Goal: Task Accomplishment & Management: Use online tool/utility

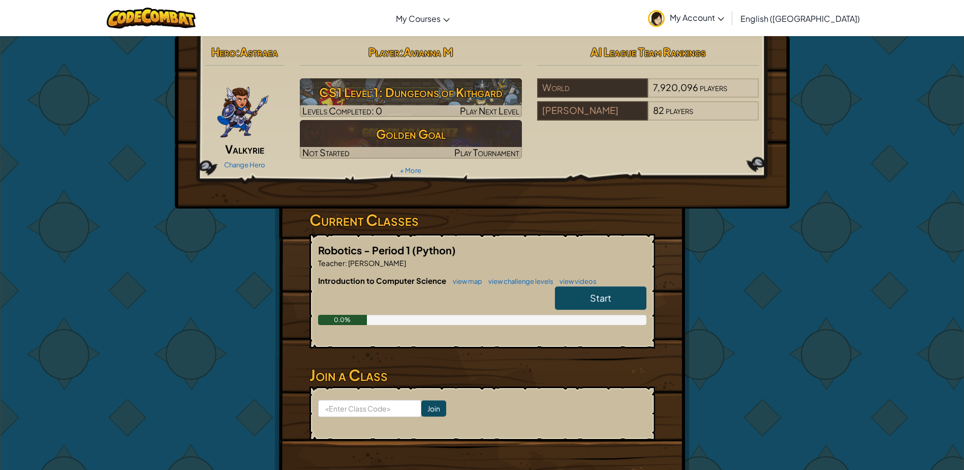
click at [576, 297] on link "Start" at bounding box center [600, 297] width 91 height 23
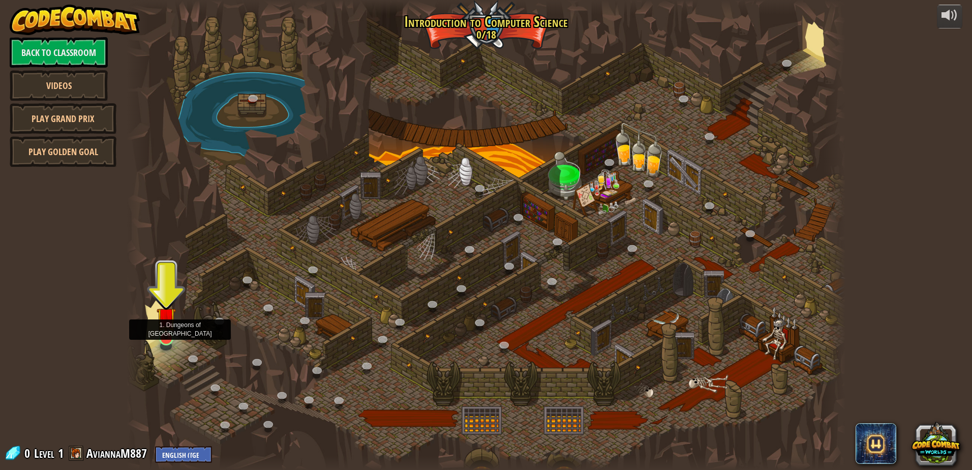
click at [161, 339] on img at bounding box center [166, 317] width 19 height 44
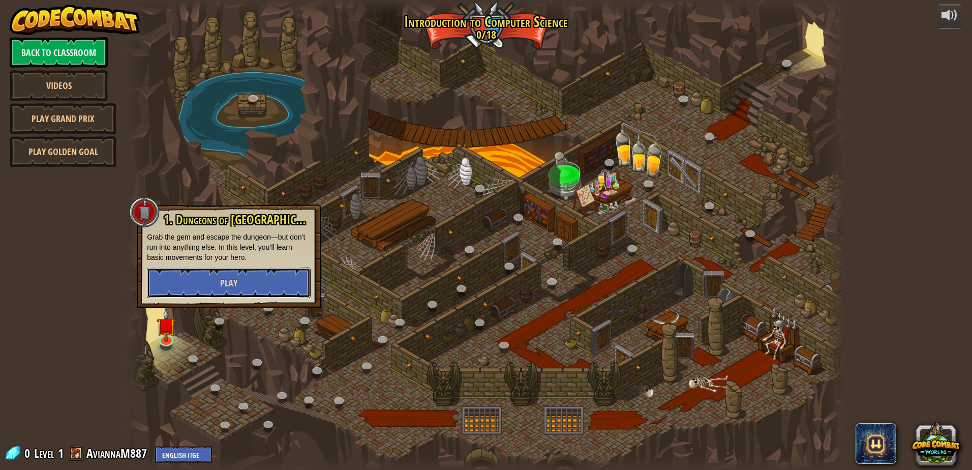
click at [219, 277] on button "Play" at bounding box center [229, 282] width 164 height 30
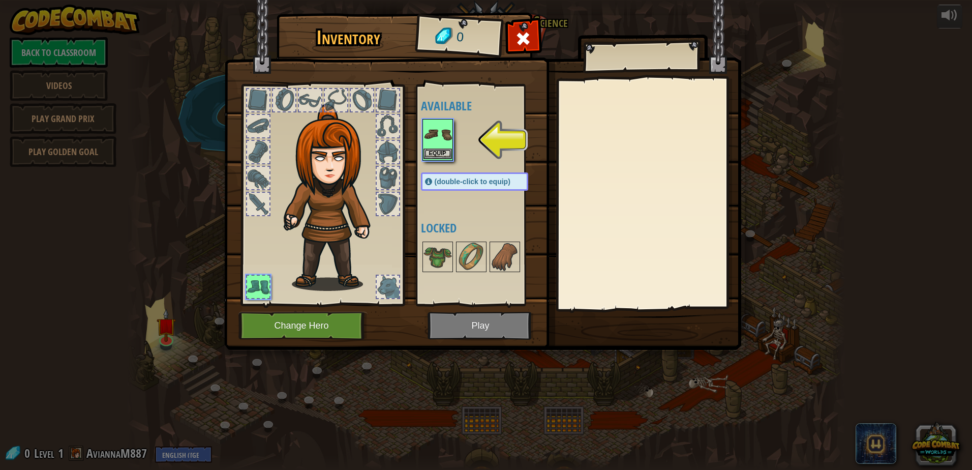
click at [445, 148] on img at bounding box center [437, 134] width 28 height 28
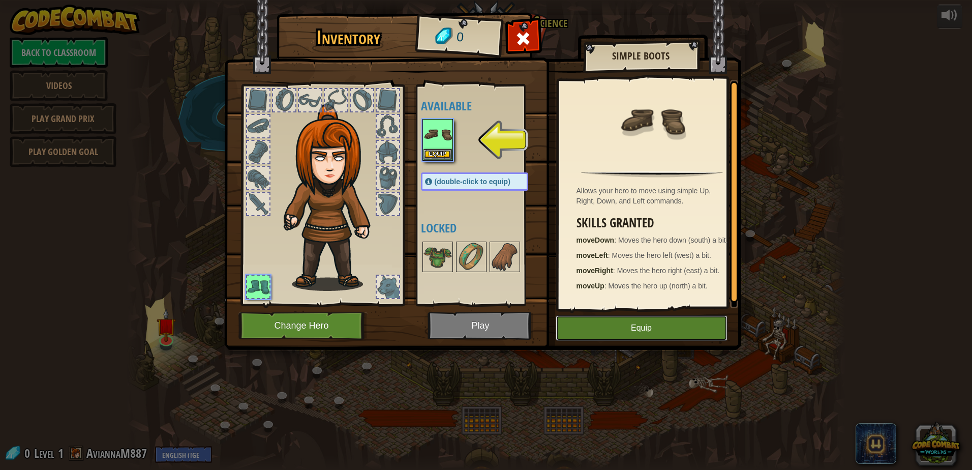
click at [628, 328] on button "Equip" at bounding box center [642, 327] width 172 height 25
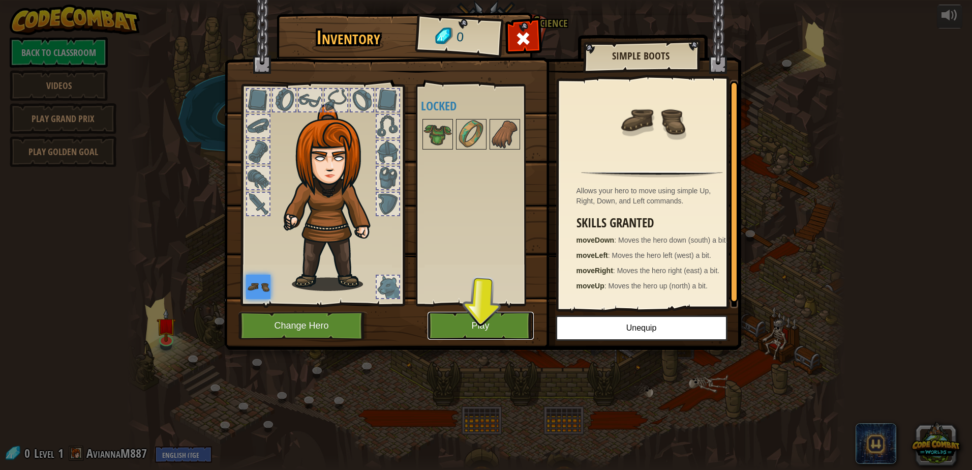
click at [475, 317] on button "Play" at bounding box center [480, 326] width 106 height 28
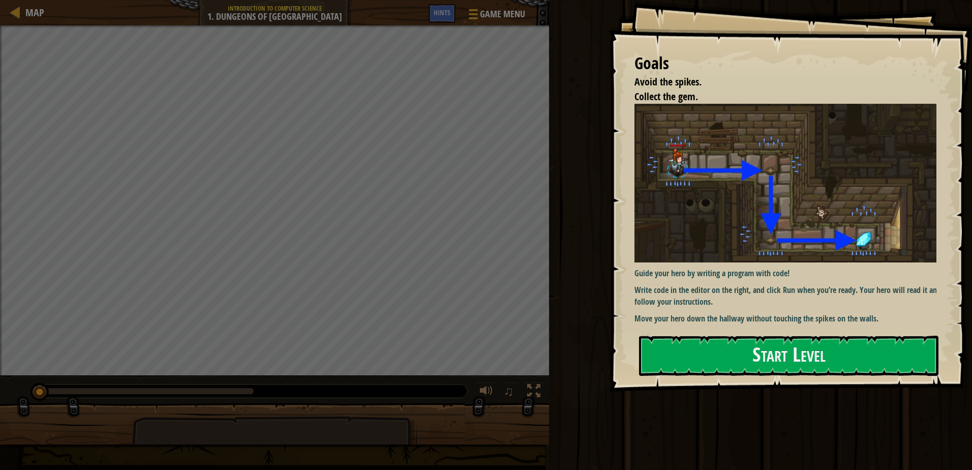
click at [752, 313] on p "Move your hero down the hallway without touching the spikes on the walls." at bounding box center [789, 319] width 310 height 12
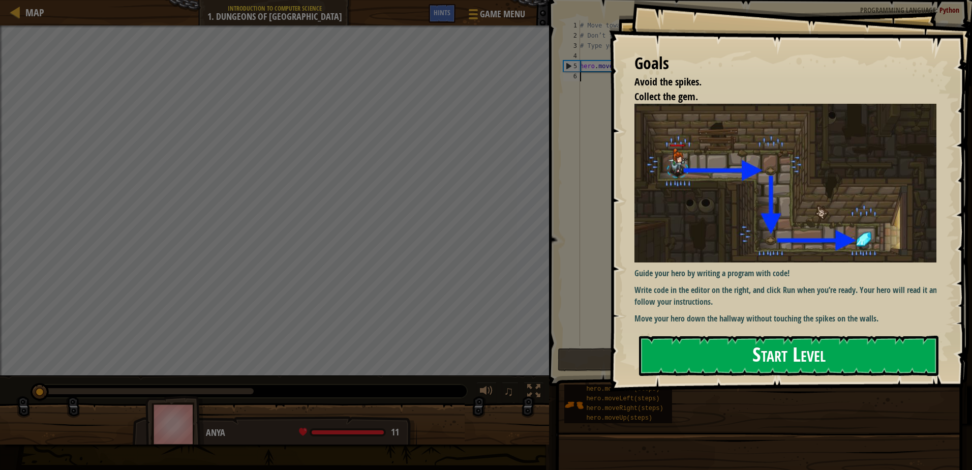
click at [661, 354] on button "Start Level" at bounding box center [788, 355] width 299 height 40
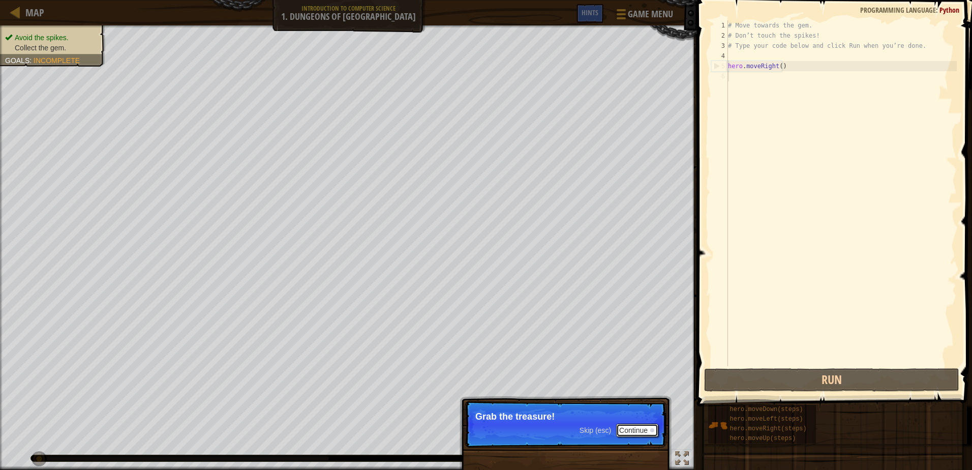
click at [641, 434] on button "Continue" at bounding box center [637, 429] width 42 height 13
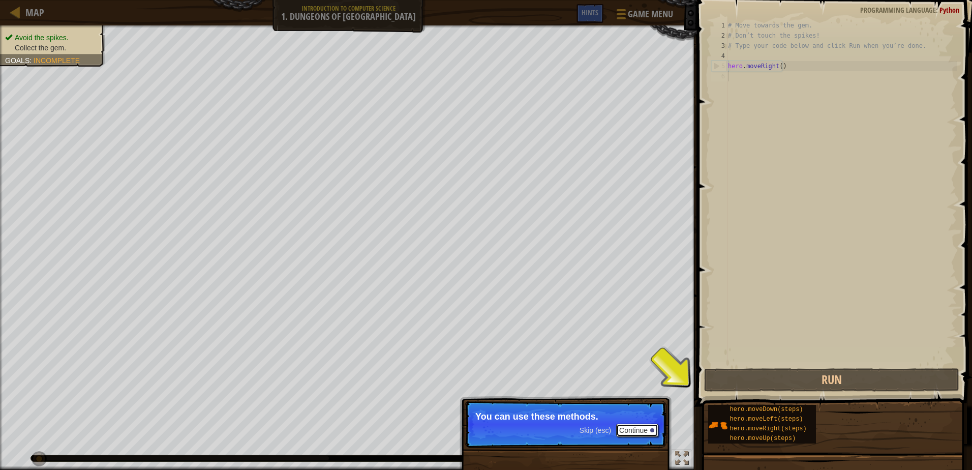
click at [639, 433] on button "Continue" at bounding box center [637, 429] width 42 height 13
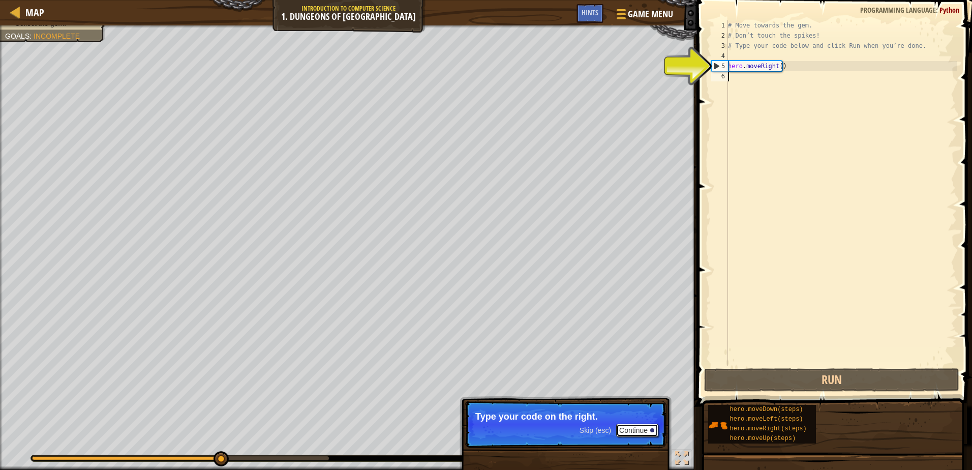
click at [639, 433] on button "Continue" at bounding box center [637, 429] width 42 height 13
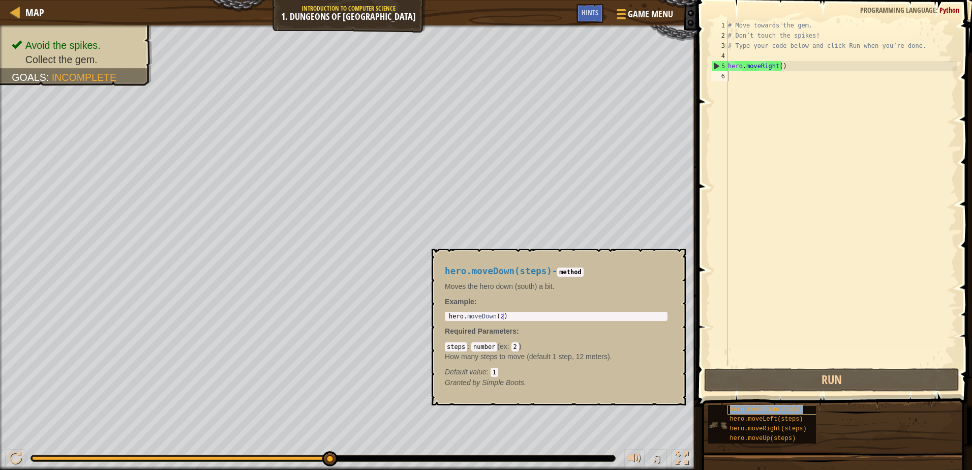
click at [786, 409] on span "hero.moveDown(steps)" at bounding box center [766, 409] width 73 height 7
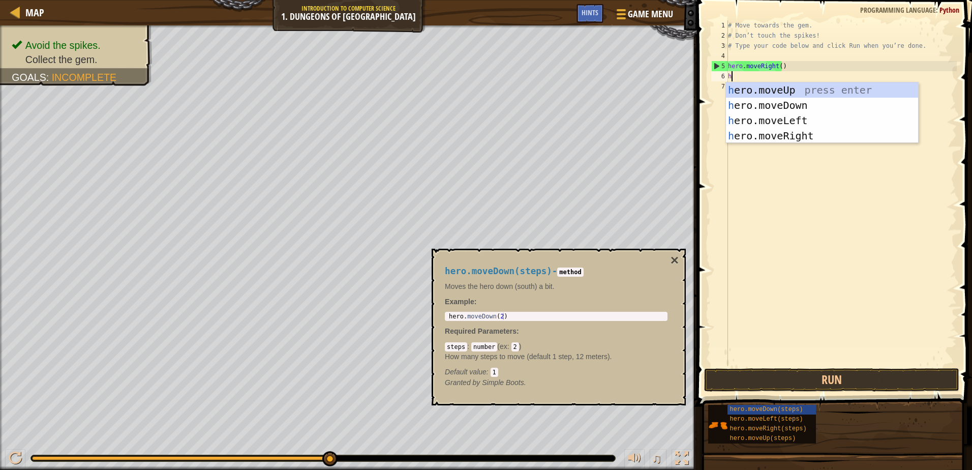
type textarea "he"
click at [789, 106] on div "he ro.moveUp press enter he ro.moveDown press enter he ro.moveLeft press enter …" at bounding box center [822, 127] width 192 height 91
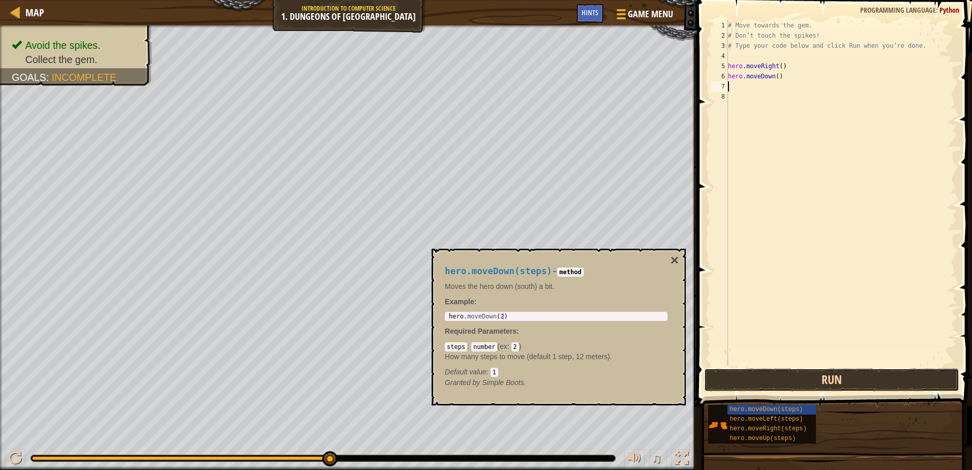
click at [843, 381] on button "Run" at bounding box center [831, 379] width 255 height 23
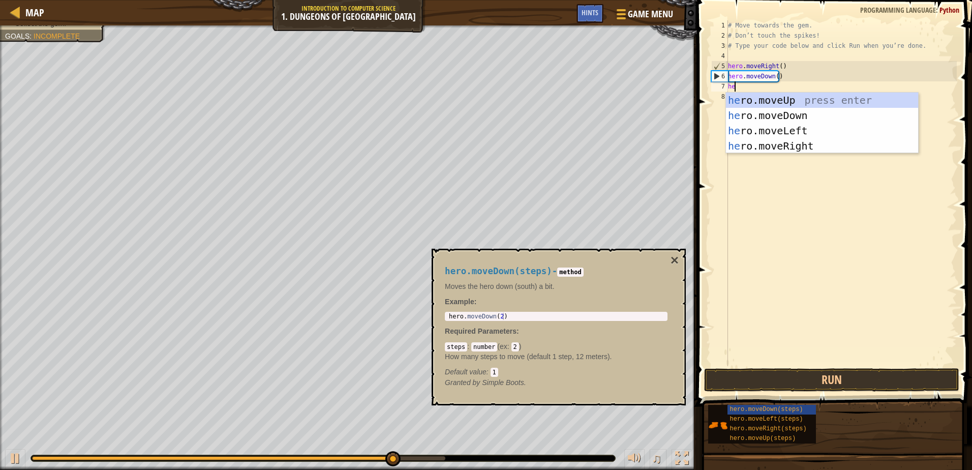
type textarea "her"
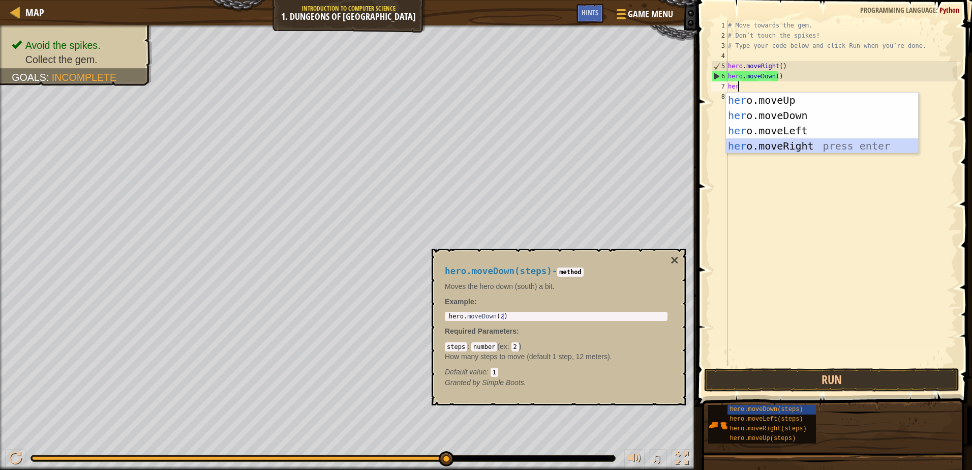
click at [786, 146] on div "her o.moveUp press enter her o.moveDown press enter her o.moveLeft press enter …" at bounding box center [822, 138] width 192 height 91
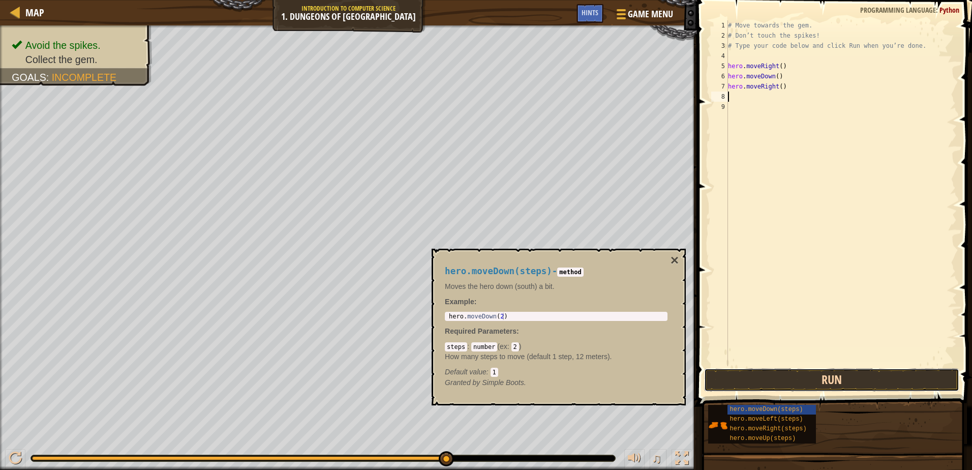
click at [807, 377] on button "Run" at bounding box center [831, 379] width 255 height 23
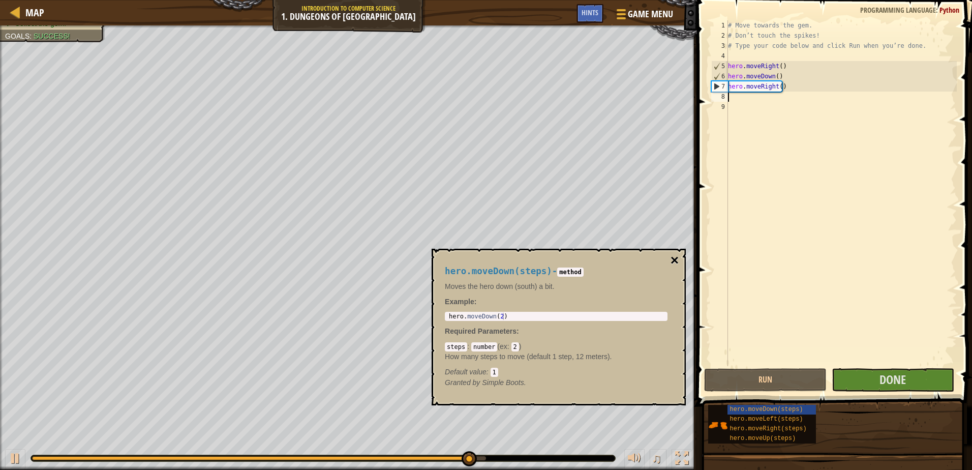
click at [674, 261] on button "×" at bounding box center [674, 260] width 8 height 14
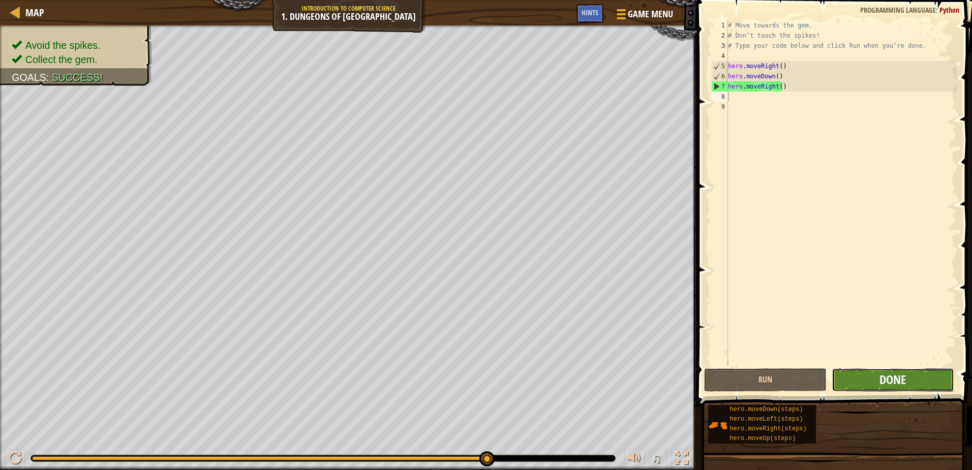
click at [894, 371] on button "Done" at bounding box center [893, 379] width 122 height 23
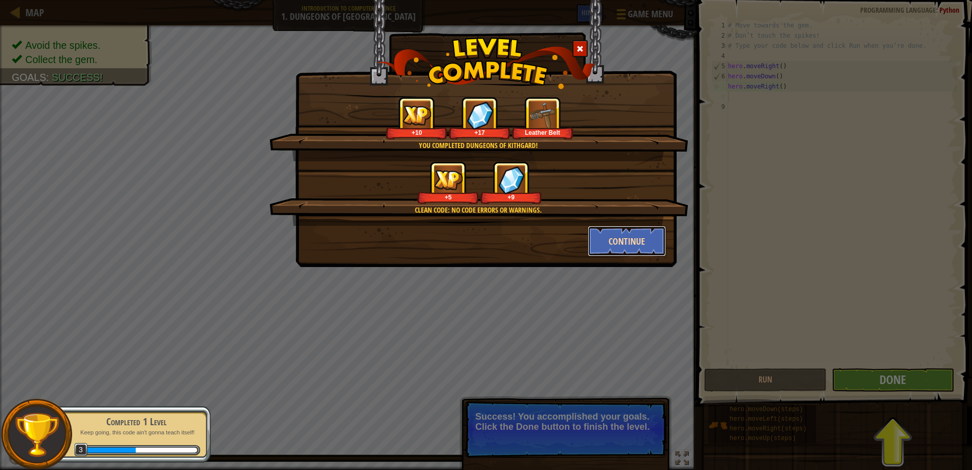
click at [609, 242] on button "Continue" at bounding box center [627, 241] width 79 height 30
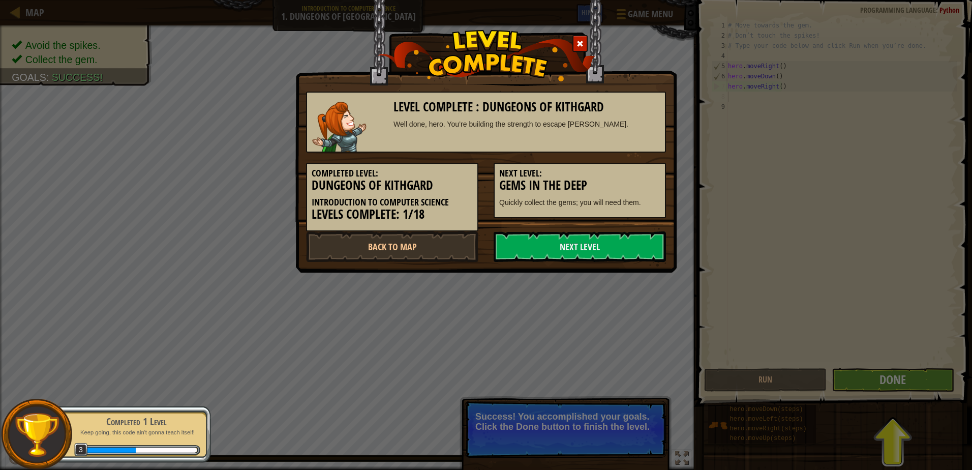
click at [609, 242] on link "Next Level" at bounding box center [580, 246] width 172 height 30
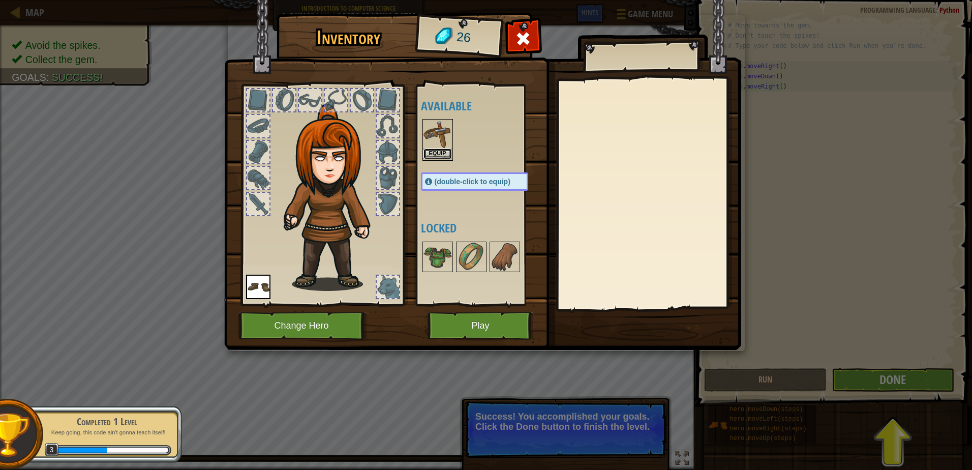
click at [438, 157] on button "Equip" at bounding box center [437, 153] width 28 height 11
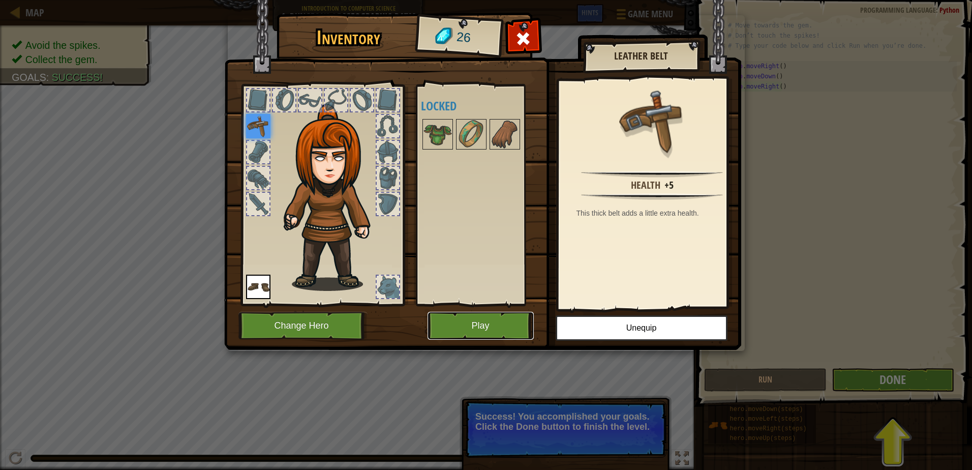
click at [490, 319] on button "Play" at bounding box center [480, 326] width 106 height 28
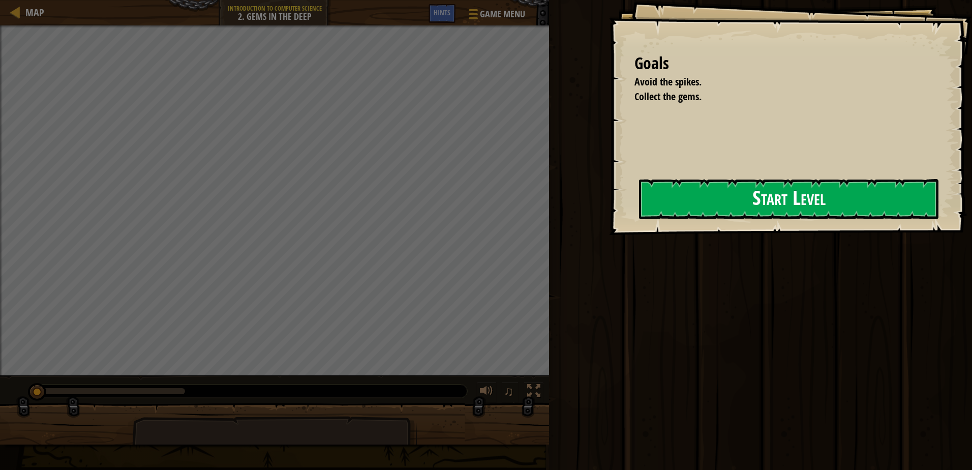
click at [694, 199] on button "Start Level" at bounding box center [788, 199] width 299 height 40
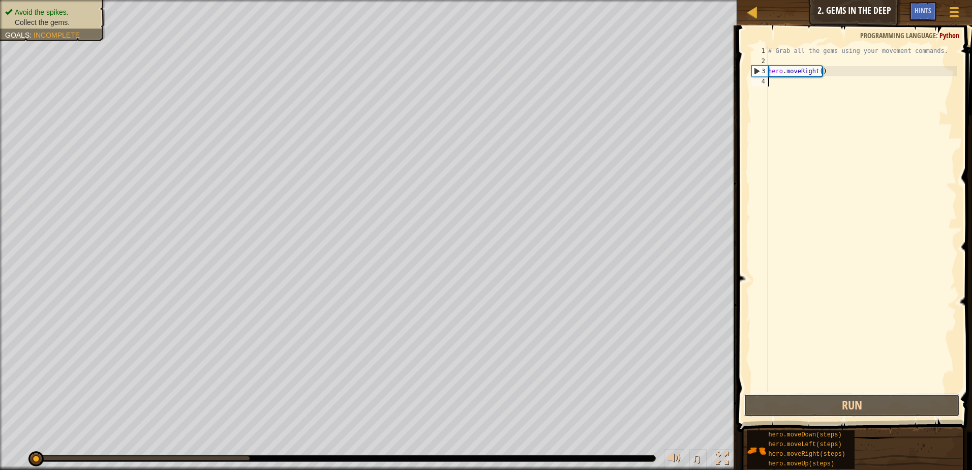
drag, startPoint x: 798, startPoint y: 398, endPoint x: 800, endPoint y: 392, distance: 5.8
click at [799, 398] on button "Run" at bounding box center [852, 404] width 216 height 23
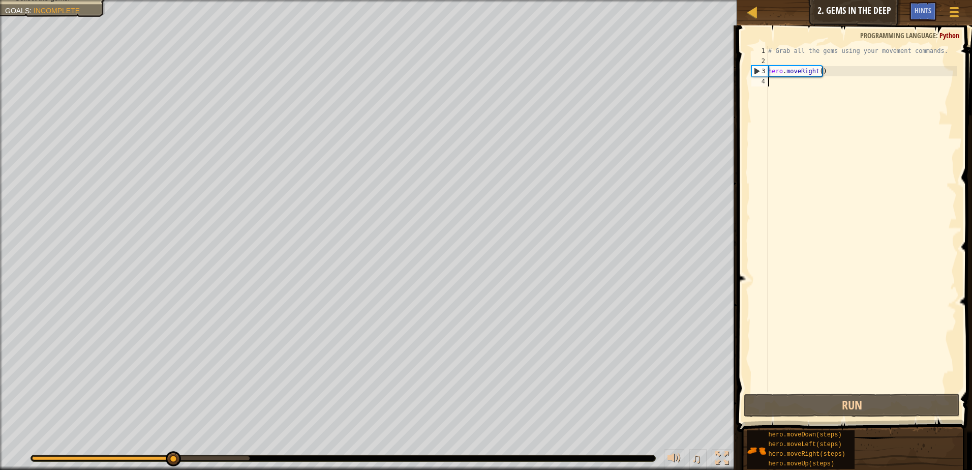
scroll to position [5, 0]
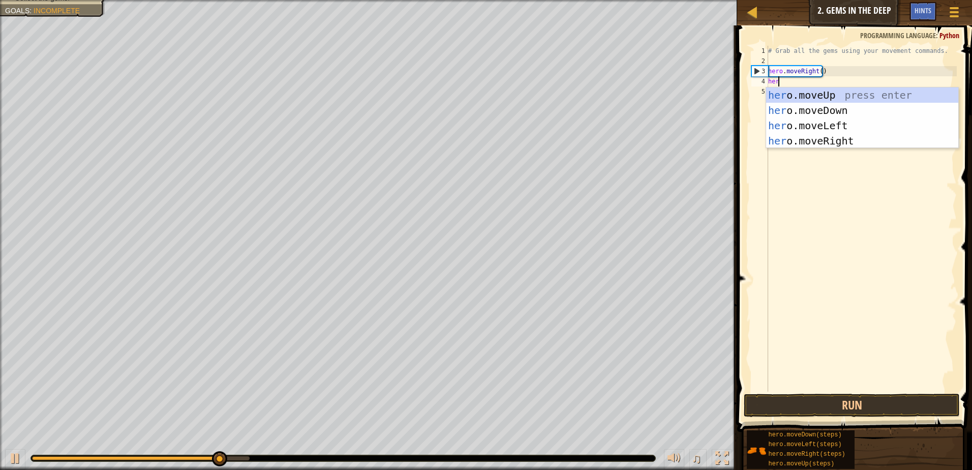
type textarea "hero"
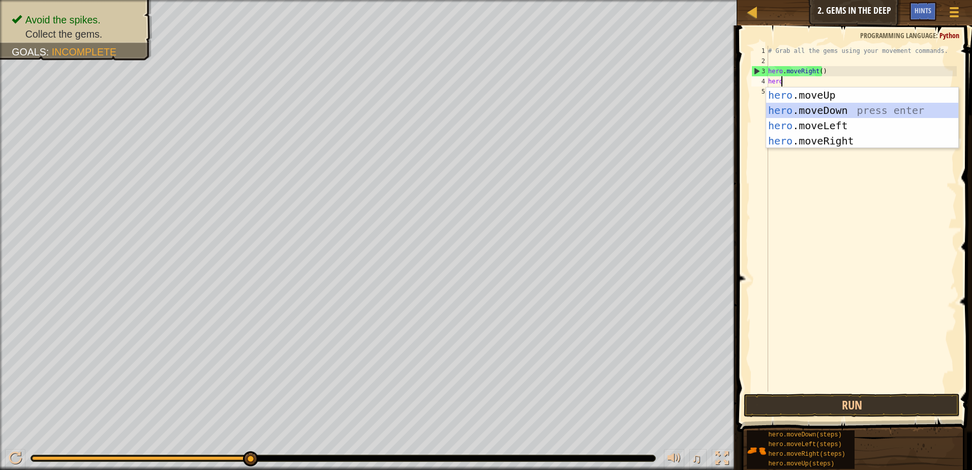
click at [787, 106] on div "hero .moveUp press enter hero .moveDown press enter hero .moveLeft press enter …" at bounding box center [862, 132] width 192 height 91
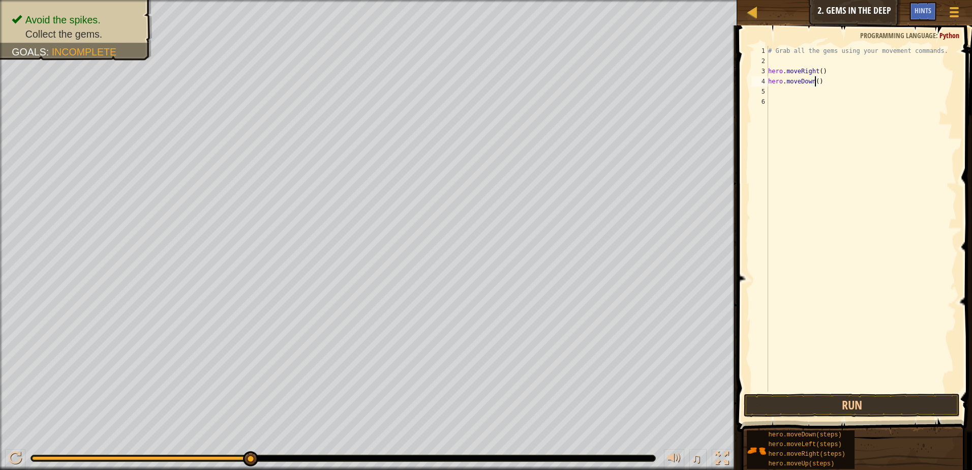
click at [814, 79] on div "# Grab all the gems using your movement commands. hero . moveRight ( ) hero . m…" at bounding box center [861, 229] width 191 height 366
type textarea "hero.moveDown()"
click at [835, 410] on button "Run" at bounding box center [852, 404] width 216 height 23
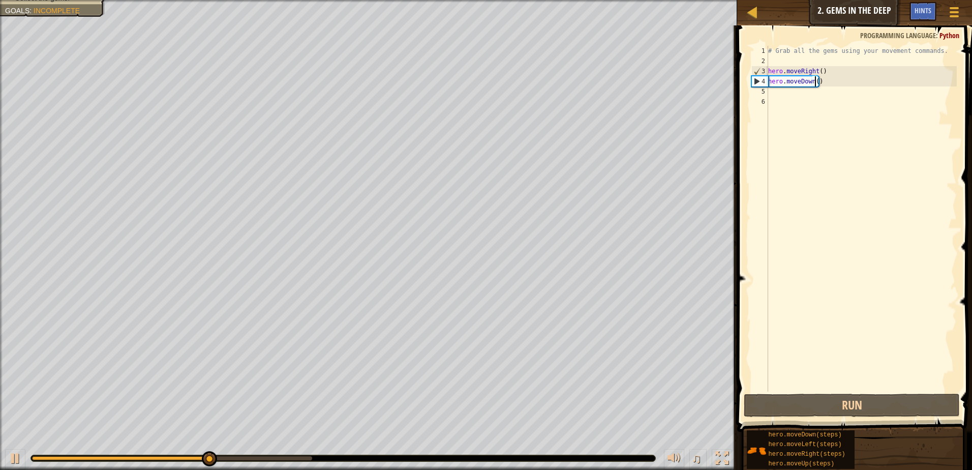
click at [791, 92] on div "# Grab all the gems using your movement commands. hero . moveRight ( ) hero . m…" at bounding box center [861, 229] width 191 height 366
type textarea "g"
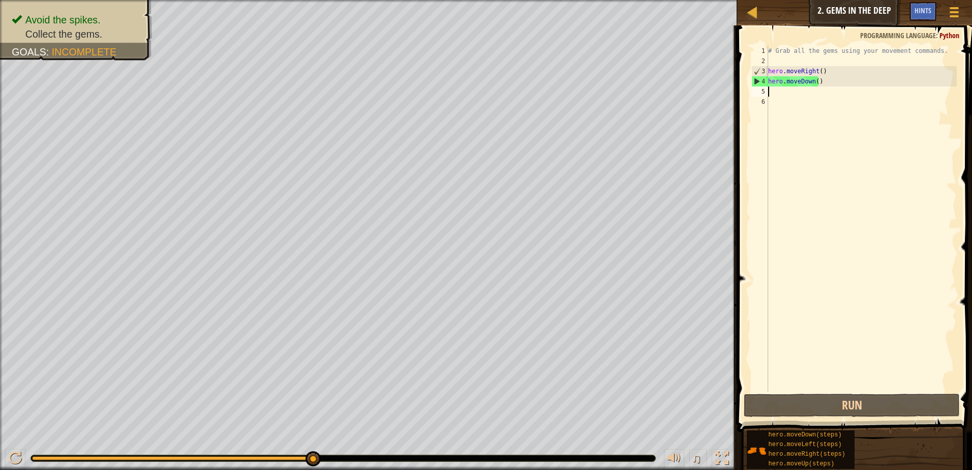
type textarea "u"
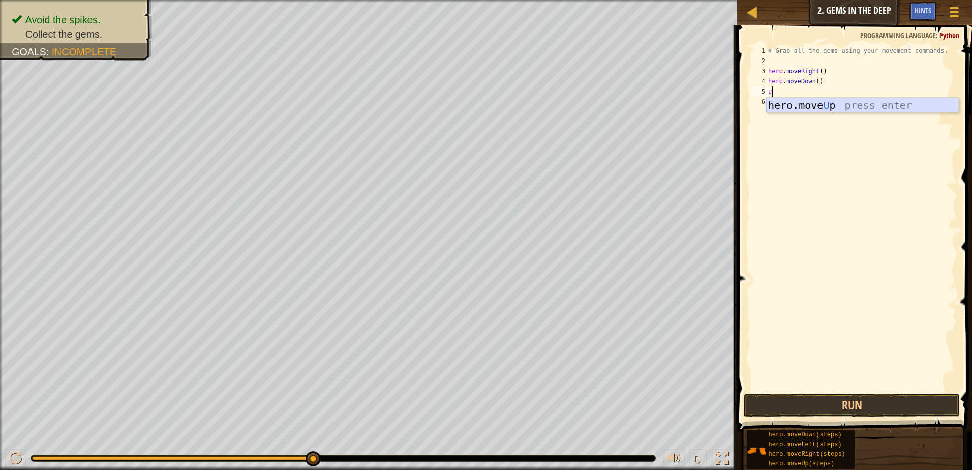
click at [810, 107] on div "hero.move U p press enter" at bounding box center [862, 121] width 192 height 46
click at [809, 90] on div "# Grab all the gems using your movement commands. hero . moveRight ( ) hero . m…" at bounding box center [861, 229] width 191 height 366
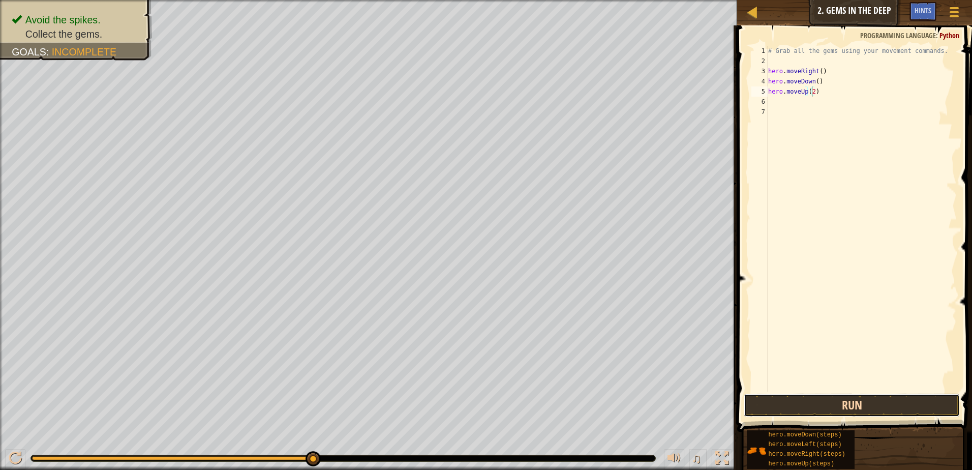
click at [818, 407] on button "Run" at bounding box center [852, 404] width 216 height 23
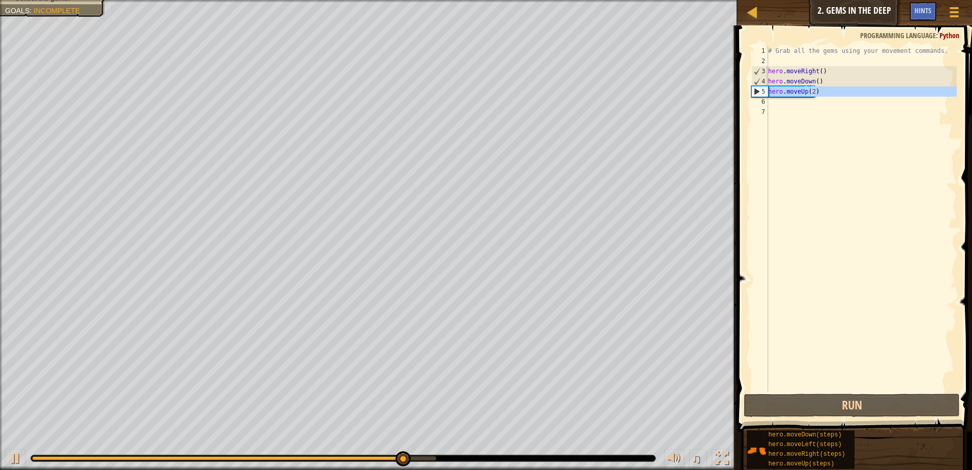
drag, startPoint x: 763, startPoint y: 94, endPoint x: 779, endPoint y: 100, distance: 16.7
click at [763, 96] on div "5" at bounding box center [760, 91] width 16 height 10
type textarea "hero.moveUp(2)"
click at [779, 100] on div "# Grab all the gems using your movement commands. hero . moveRight ( ) hero . m…" at bounding box center [861, 229] width 191 height 366
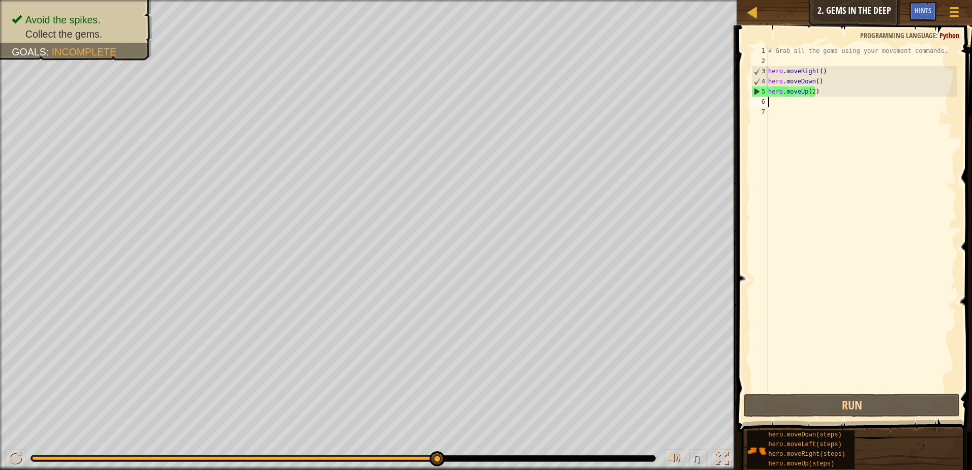
type textarea "h"
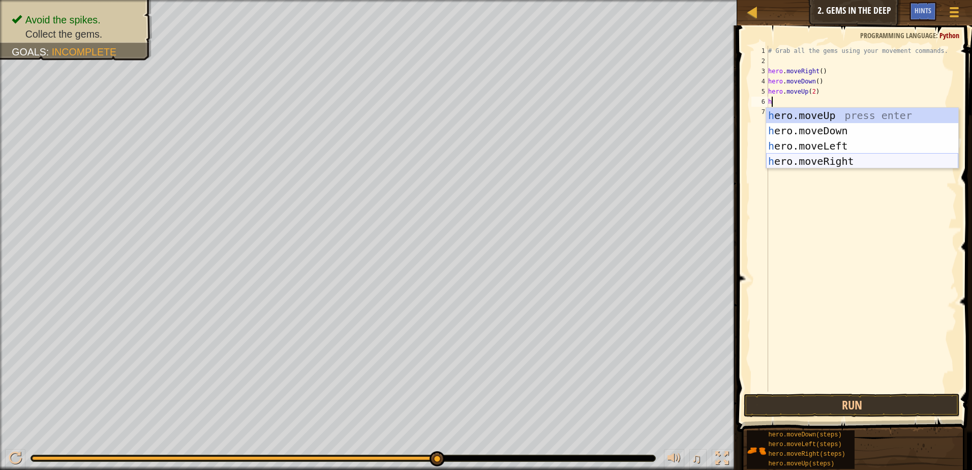
click at [819, 163] on div "h ero.moveUp press enter h ero.moveDown press enter h ero.moveLeft press enter …" at bounding box center [862, 153] width 192 height 91
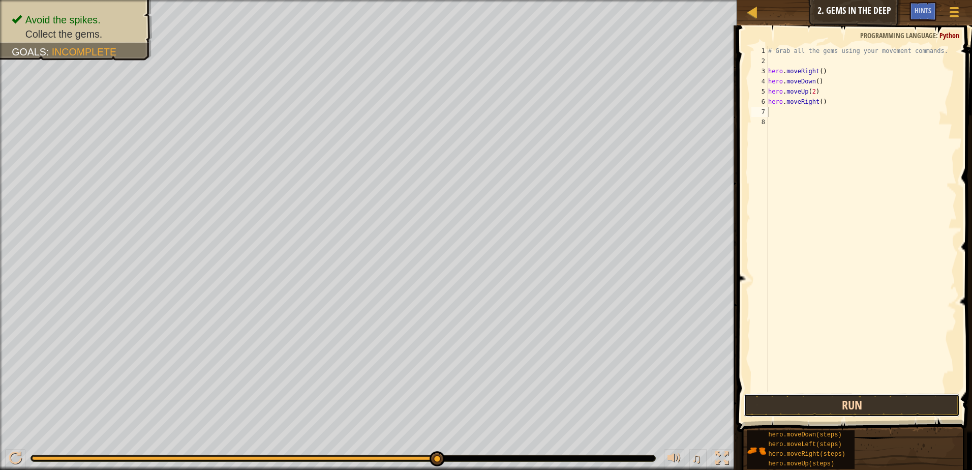
click at [895, 397] on button "Run" at bounding box center [852, 404] width 216 height 23
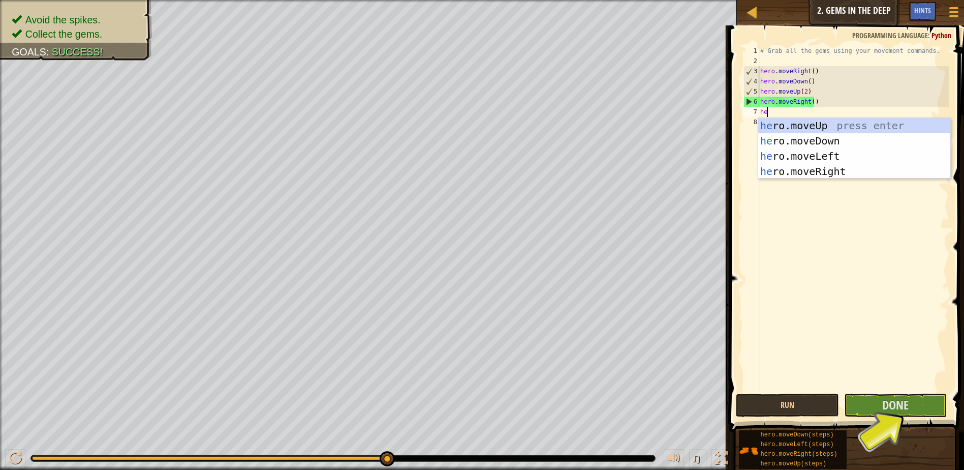
type textarea "her"
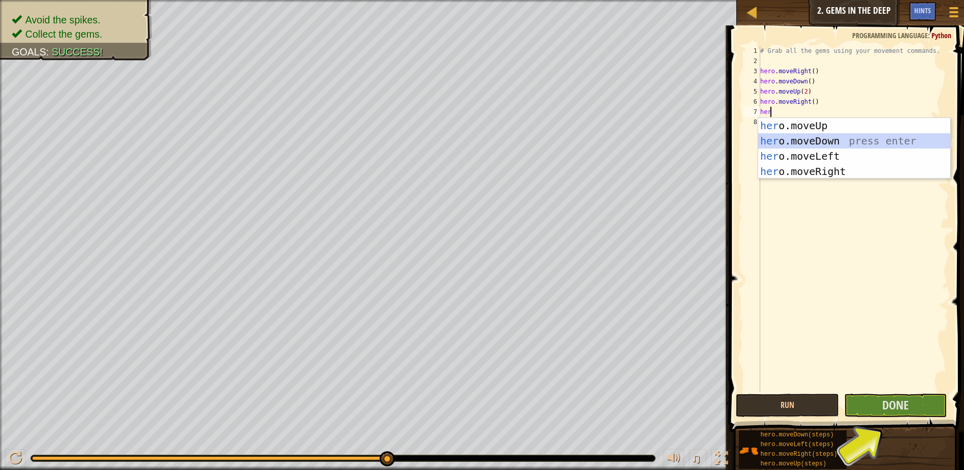
click at [801, 137] on div "her o.moveUp press enter her o.moveDown press enter her o.moveLeft press enter …" at bounding box center [854, 163] width 192 height 91
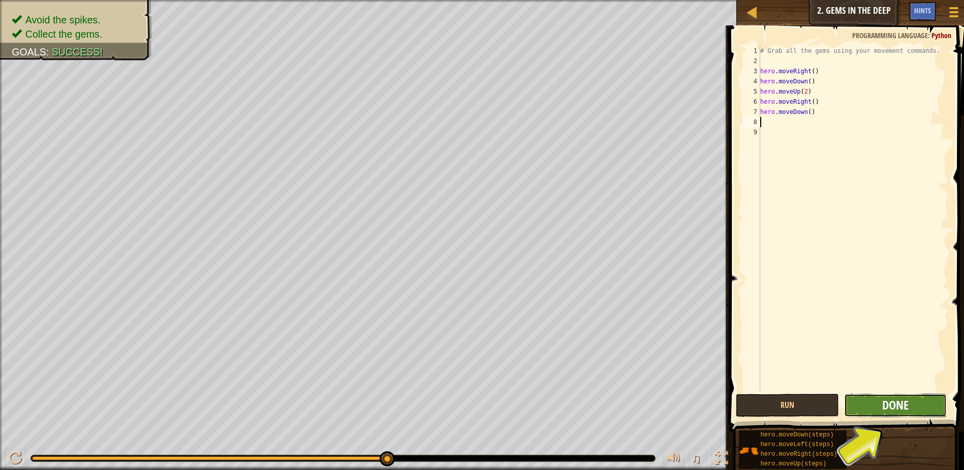
click at [893, 409] on span "Done" at bounding box center [895, 404] width 26 height 16
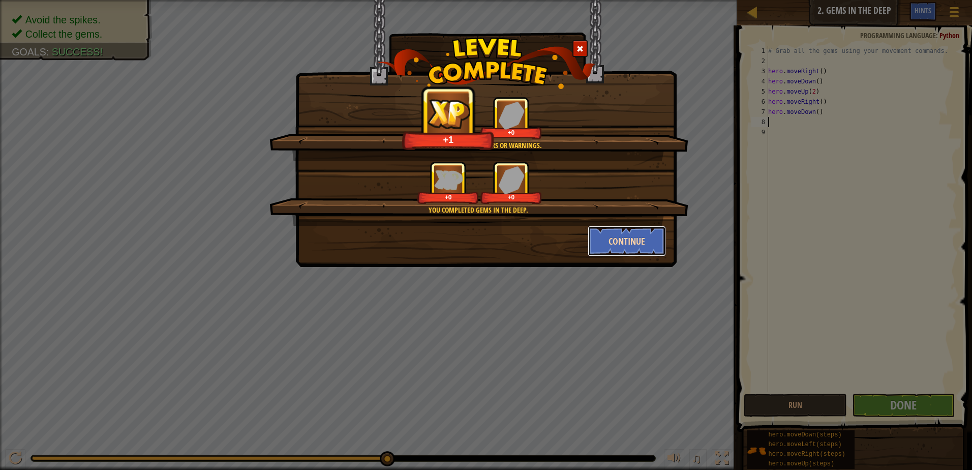
click at [639, 232] on button "Continue" at bounding box center [627, 241] width 79 height 30
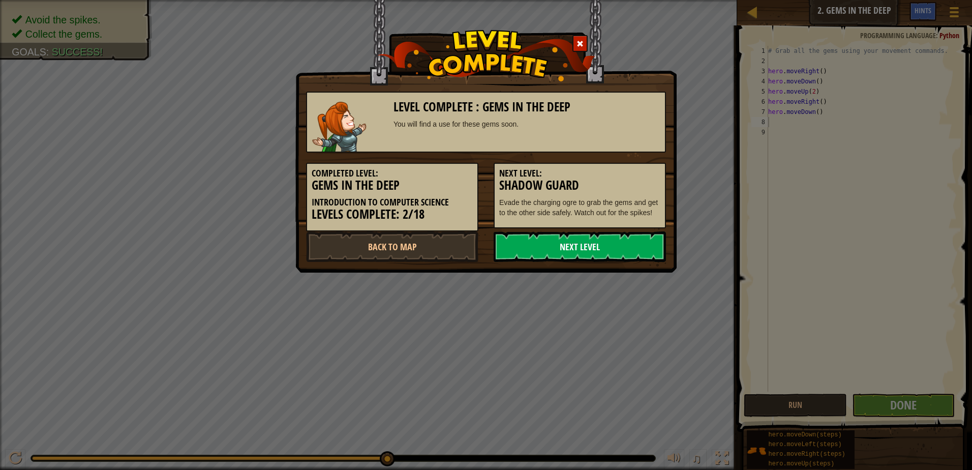
click at [632, 253] on link "Next Level" at bounding box center [580, 246] width 172 height 30
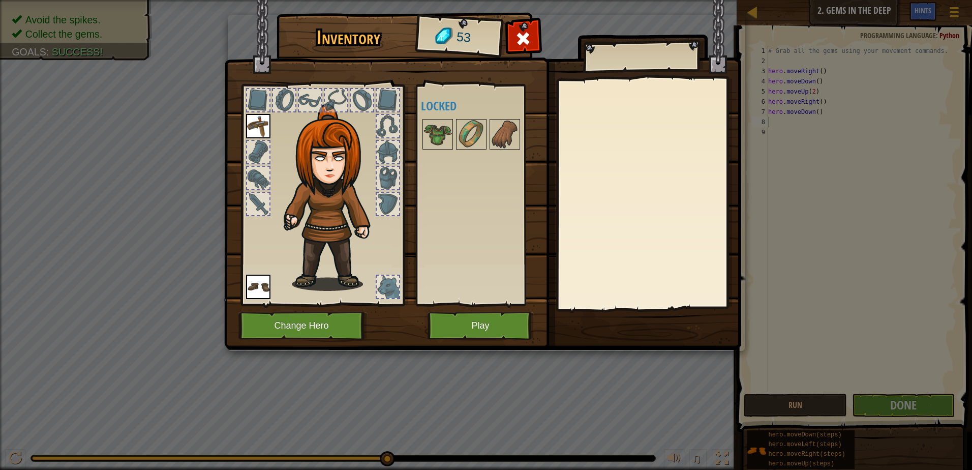
click at [326, 342] on img at bounding box center [482, 165] width 517 height 369
click at [329, 332] on button "Change Hero" at bounding box center [302, 326] width 129 height 28
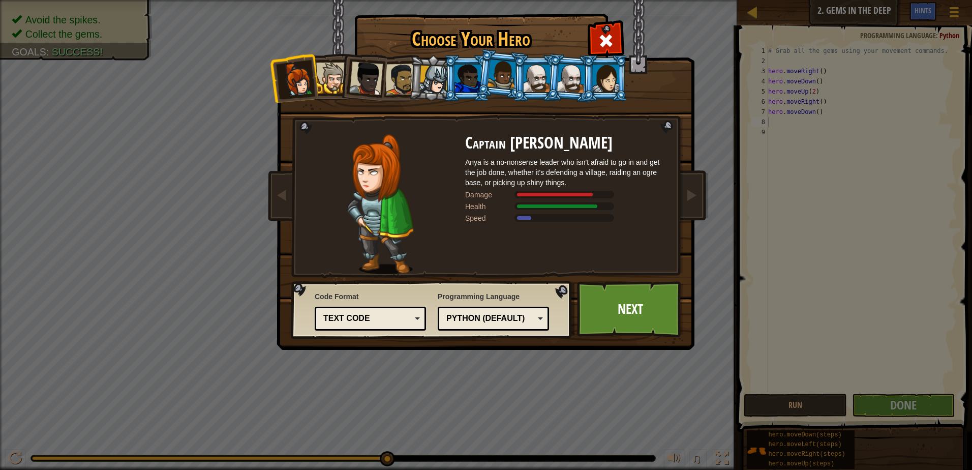
click at [613, 75] on div at bounding box center [606, 78] width 26 height 27
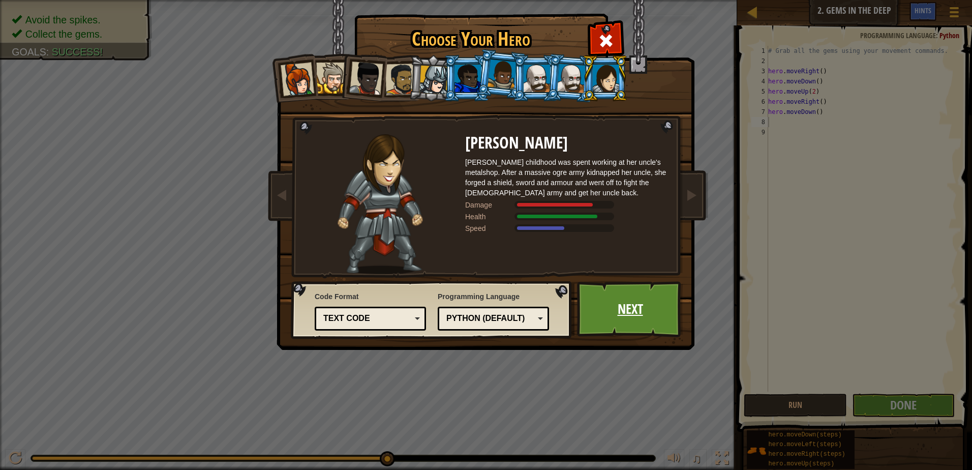
click at [632, 319] on link "Next" at bounding box center [630, 309] width 106 height 56
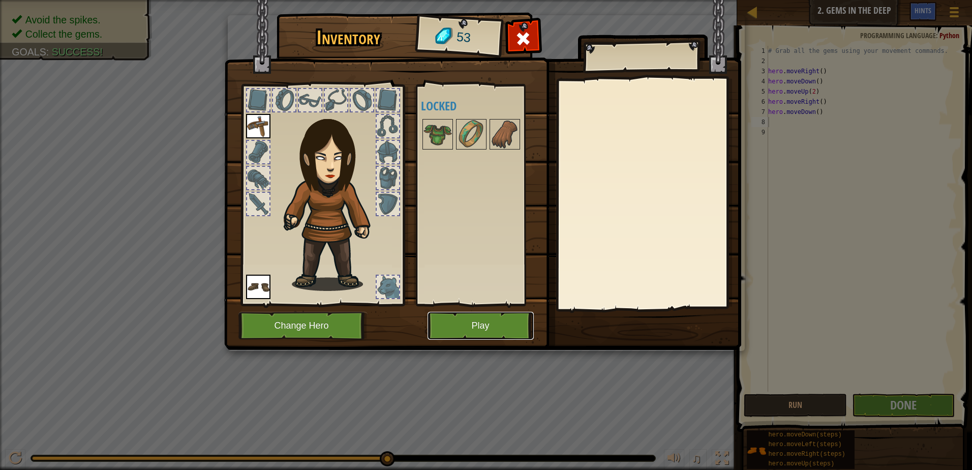
click at [493, 329] on button "Play" at bounding box center [480, 326] width 106 height 28
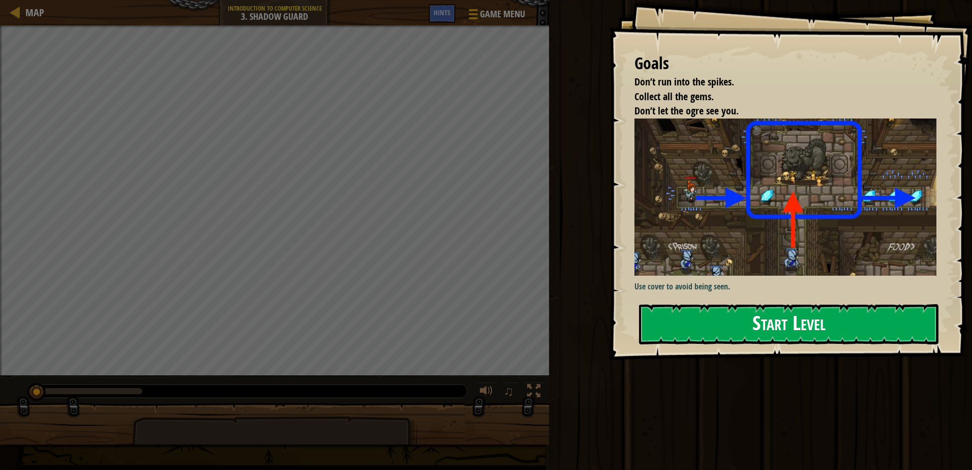
click at [706, 338] on button "Start Level" at bounding box center [788, 324] width 299 height 40
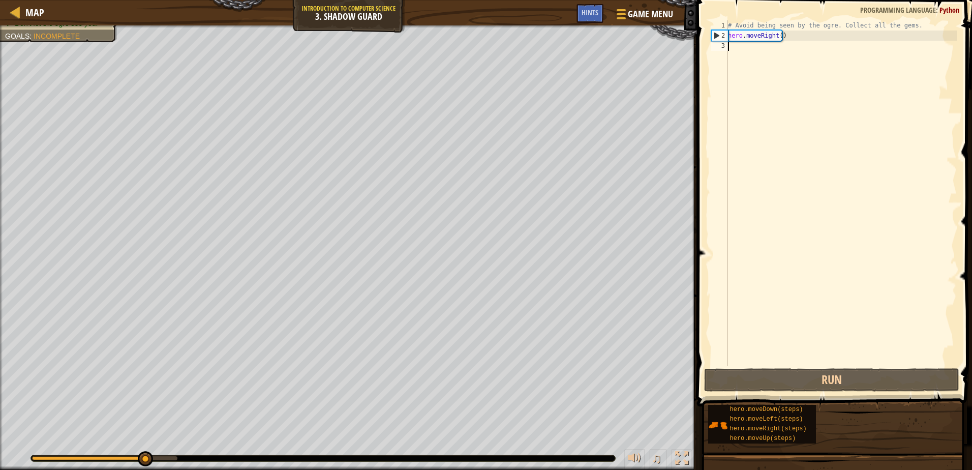
scroll to position [5, 0]
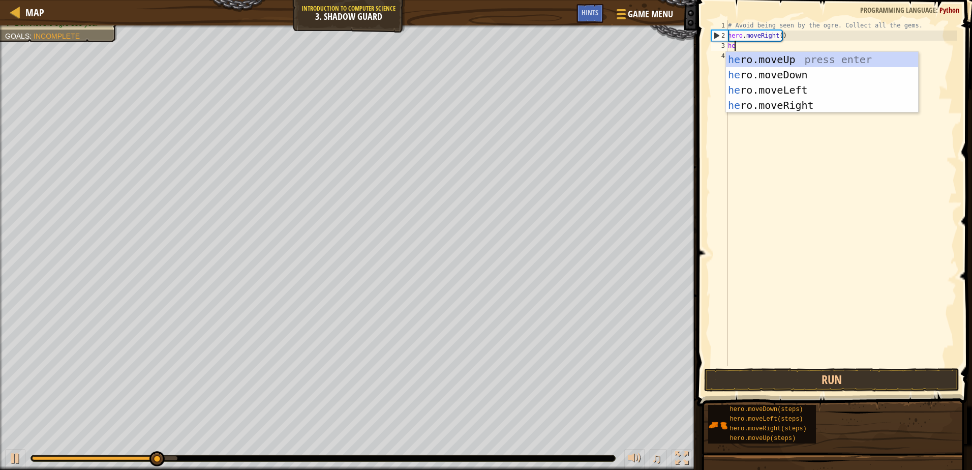
type textarea "her"
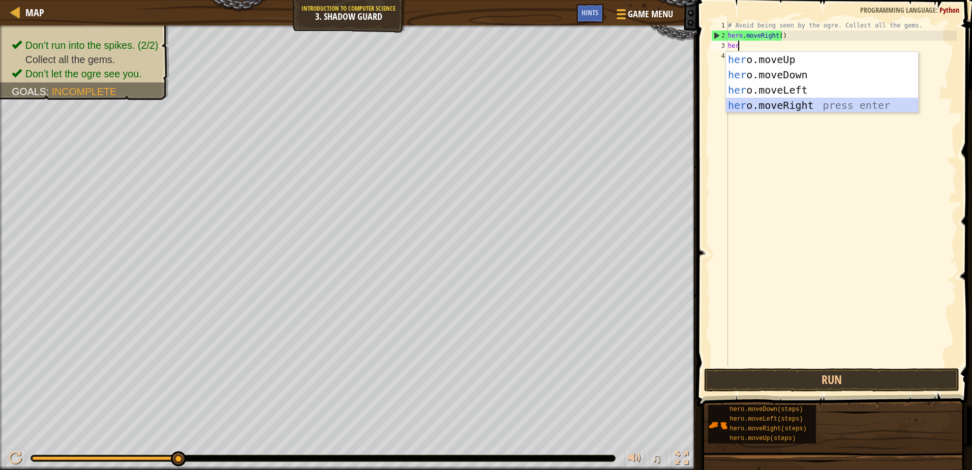
click at [776, 107] on div "her o.moveUp press enter her o.moveDown press enter her o.moveLeft press enter …" at bounding box center [822, 97] width 192 height 91
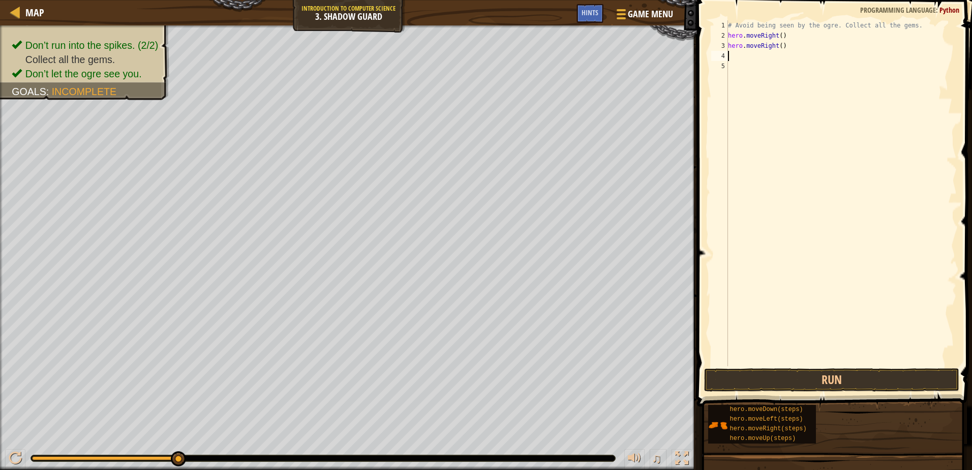
click at [777, 47] on div "# Avoid being seen by the ogre. Collect all the gems. hero . moveRight ( ) hero…" at bounding box center [841, 203] width 231 height 366
type textarea "hero.moveRight(2)"
click at [744, 380] on button "Run" at bounding box center [831, 379] width 255 height 23
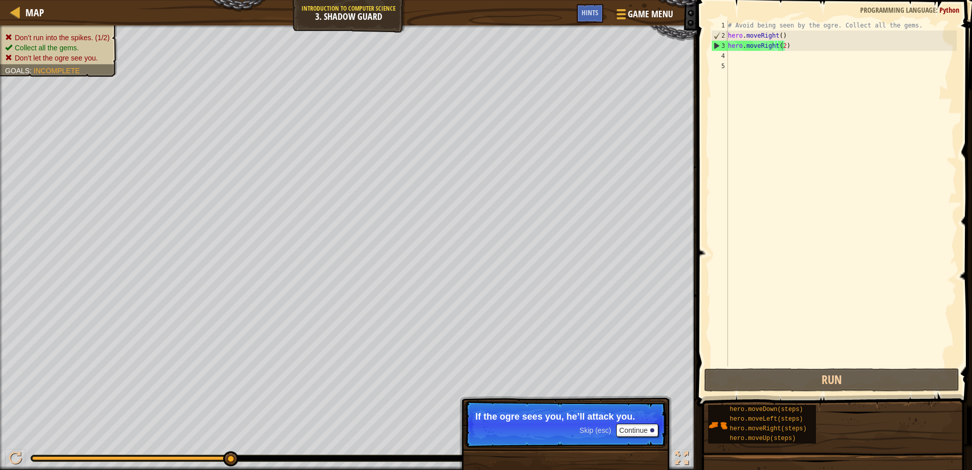
click at [44, 34] on ul "Don’t run into the spikes. (1/2) Collect all the gems. Don’t let the ogre see y…" at bounding box center [58, 48] width 107 height 30
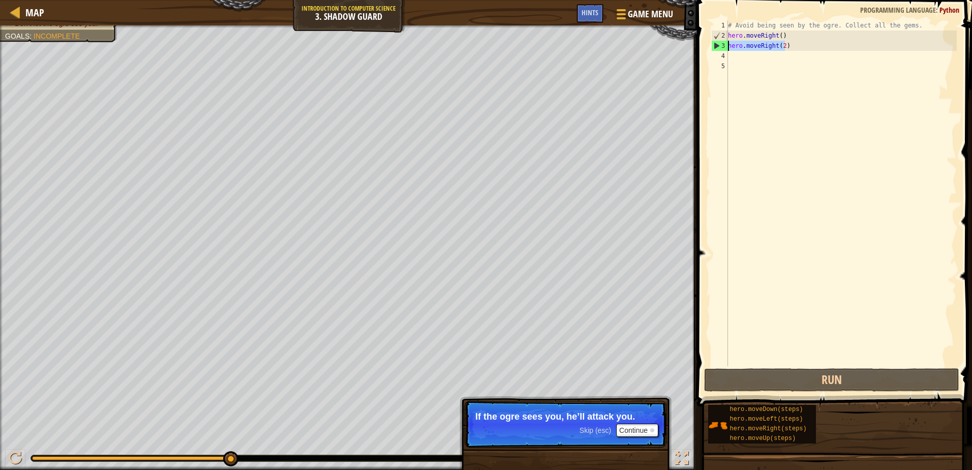
drag, startPoint x: 795, startPoint y: 47, endPoint x: 713, endPoint y: 49, distance: 82.4
click at [713, 49] on div "hero.moveRight(2) 1 2 3 4 5 # Avoid being seen by the ogre. Collect all the gem…" at bounding box center [833, 193] width 248 height 346
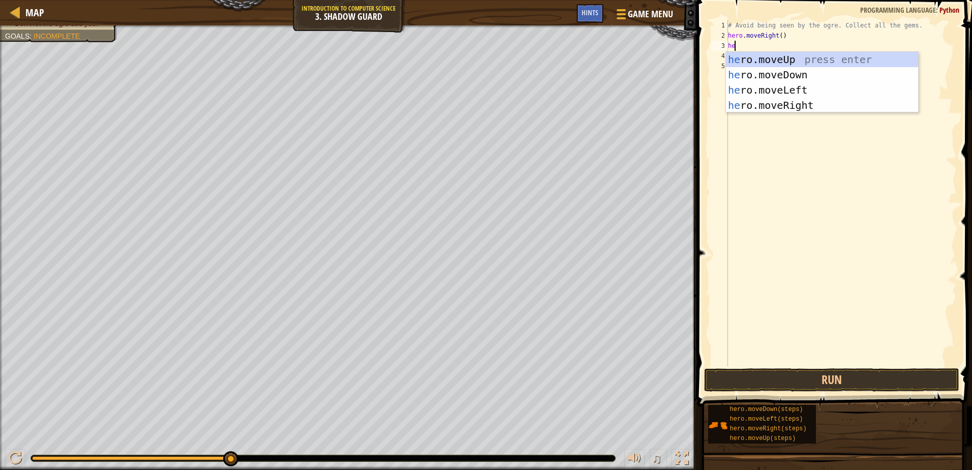
scroll to position [5, 1]
type textarea "hero"
click at [741, 60] on div "hero .moveUp press enter hero .moveDown press enter hero .moveLeft press enter …" at bounding box center [822, 97] width 192 height 91
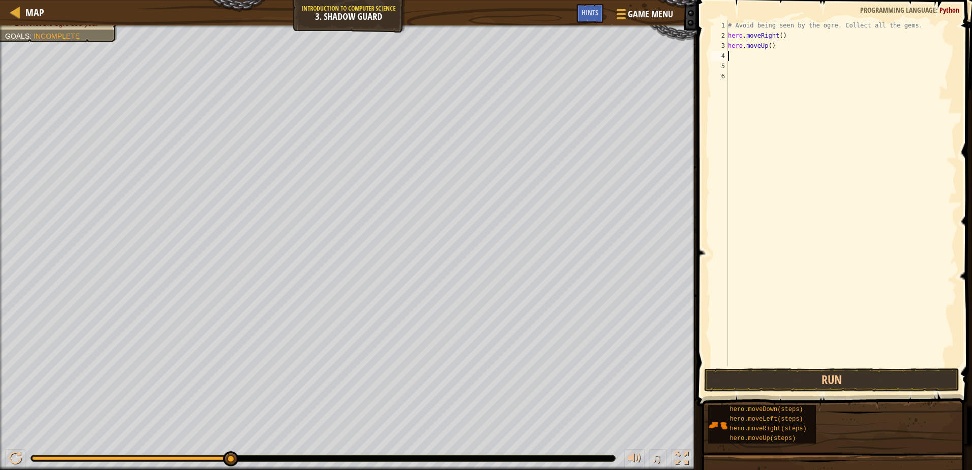
scroll to position [5, 0]
click at [741, 60] on div "# Avoid being seen by the ogre. Collect all the gems. hero . moveRight ( ) hero…" at bounding box center [841, 203] width 231 height 366
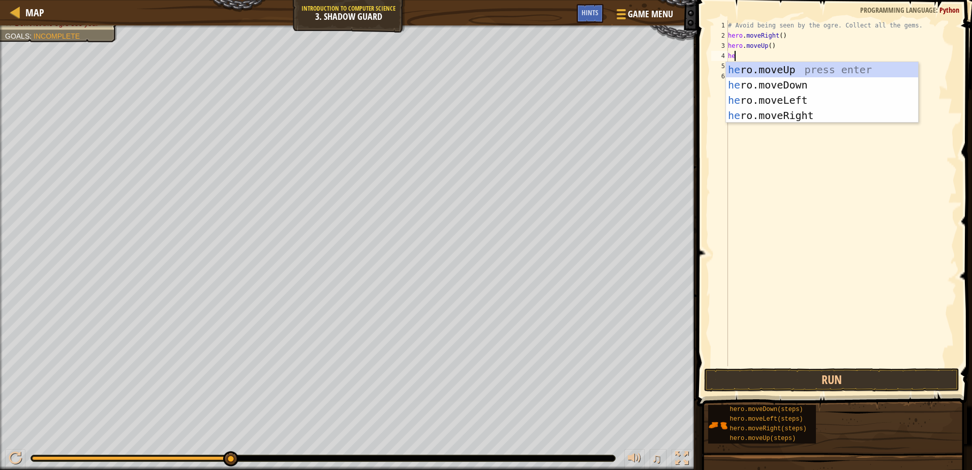
type textarea "her"
click at [734, 112] on div "her o.moveUp press enter her o.moveDown press enter her o.moveLeft press enter …" at bounding box center [822, 107] width 192 height 91
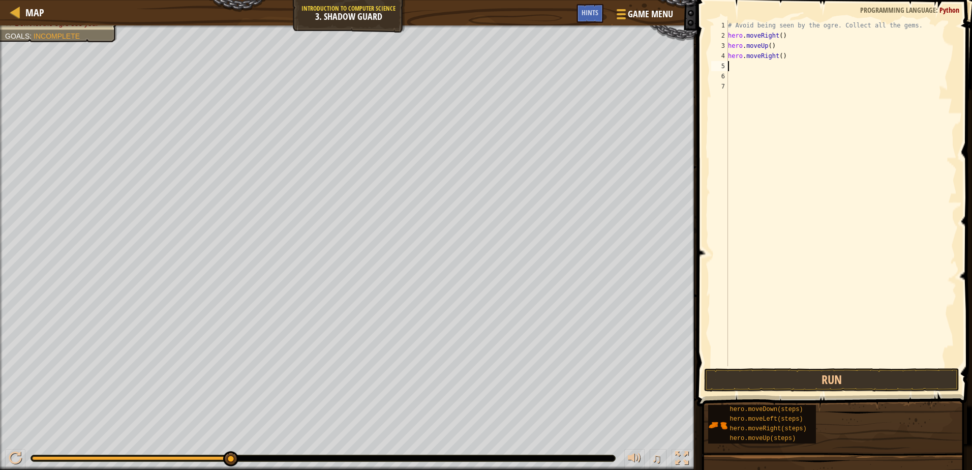
scroll to position [5, 0]
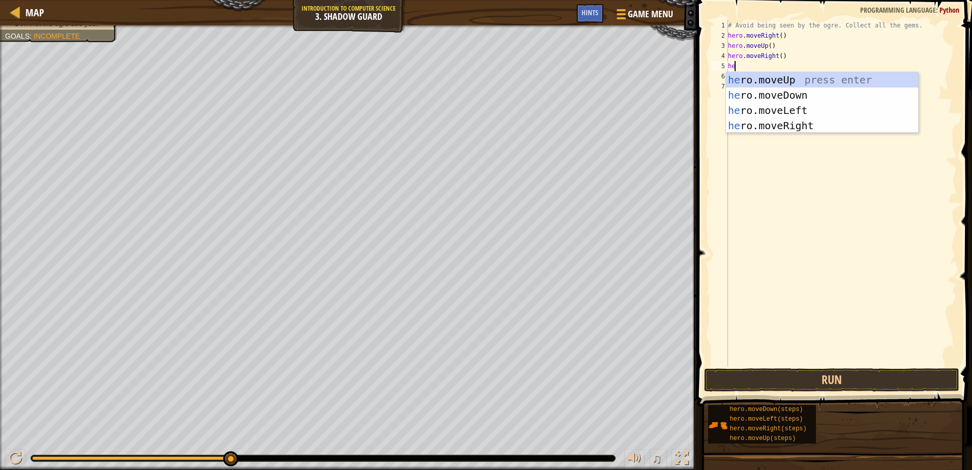
type textarea "her"
click at [779, 97] on div "her o.moveUp press enter her o.moveDown press enter her o.moveLeft press enter …" at bounding box center [822, 117] width 192 height 91
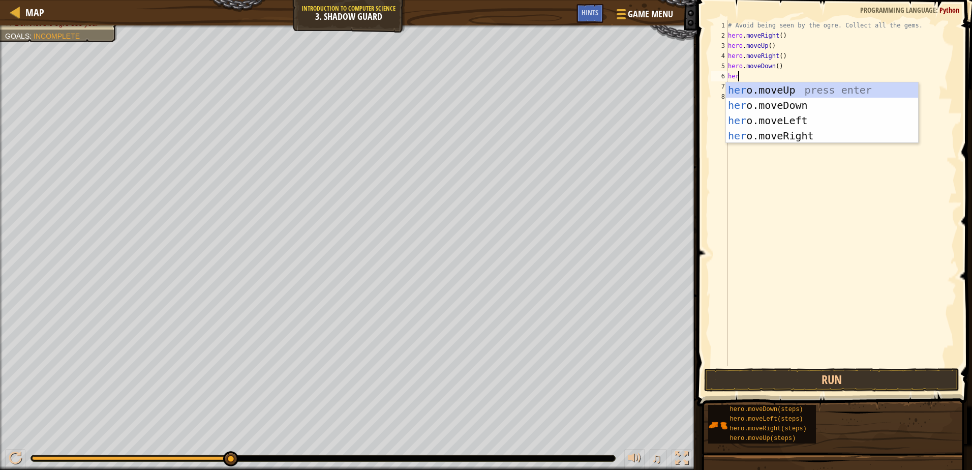
type textarea "hero"
click at [756, 139] on div "hero .moveUp press enter hero .moveDown press enter hero .moveLeft press enter …" at bounding box center [822, 127] width 192 height 91
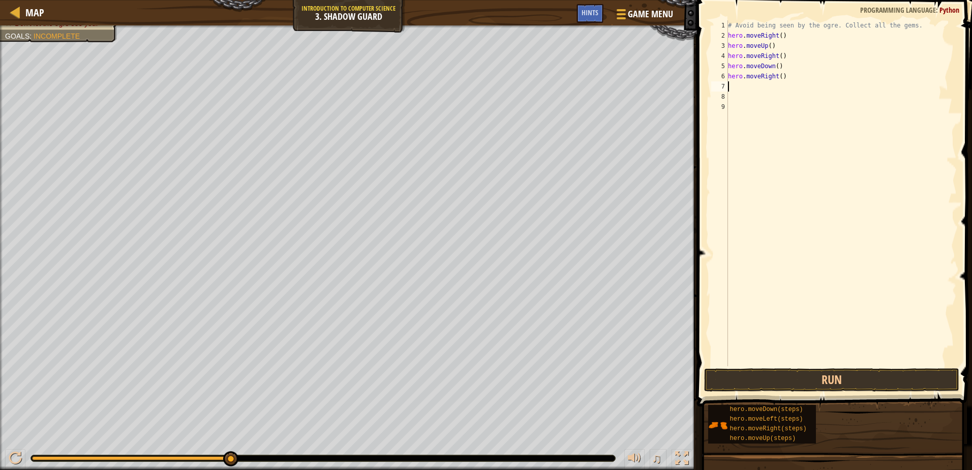
scroll to position [5, 0]
click at [873, 381] on button "Run" at bounding box center [831, 379] width 255 height 23
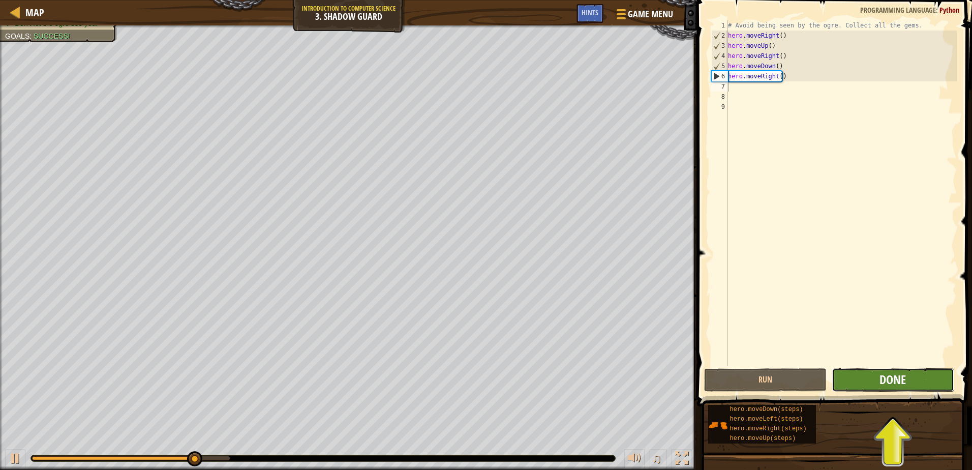
click at [882, 382] on span "Done" at bounding box center [892, 379] width 26 height 16
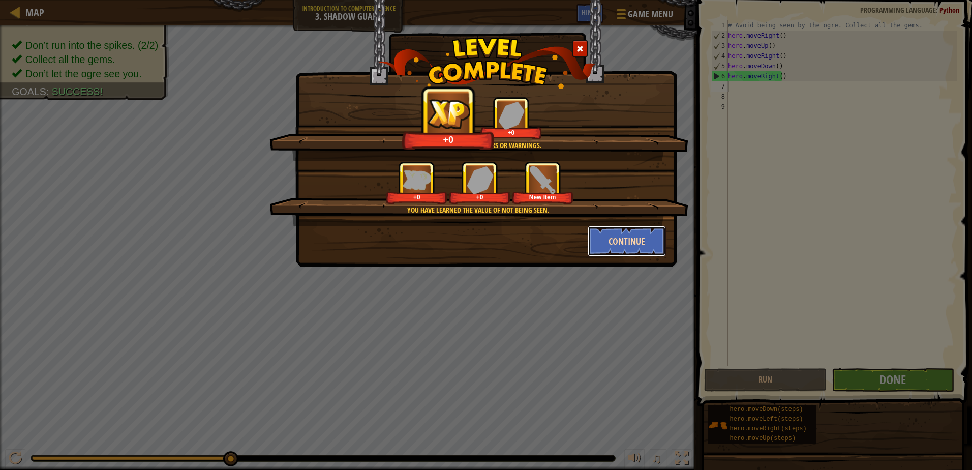
click at [647, 227] on button "Continue" at bounding box center [627, 241] width 79 height 30
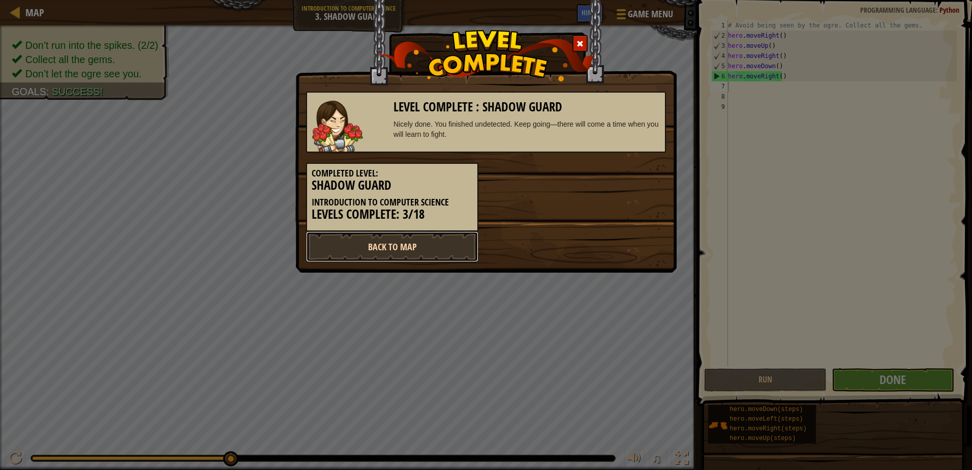
click at [433, 256] on link "Back to Map" at bounding box center [392, 246] width 172 height 30
